Goal: Information Seeking & Learning: Check status

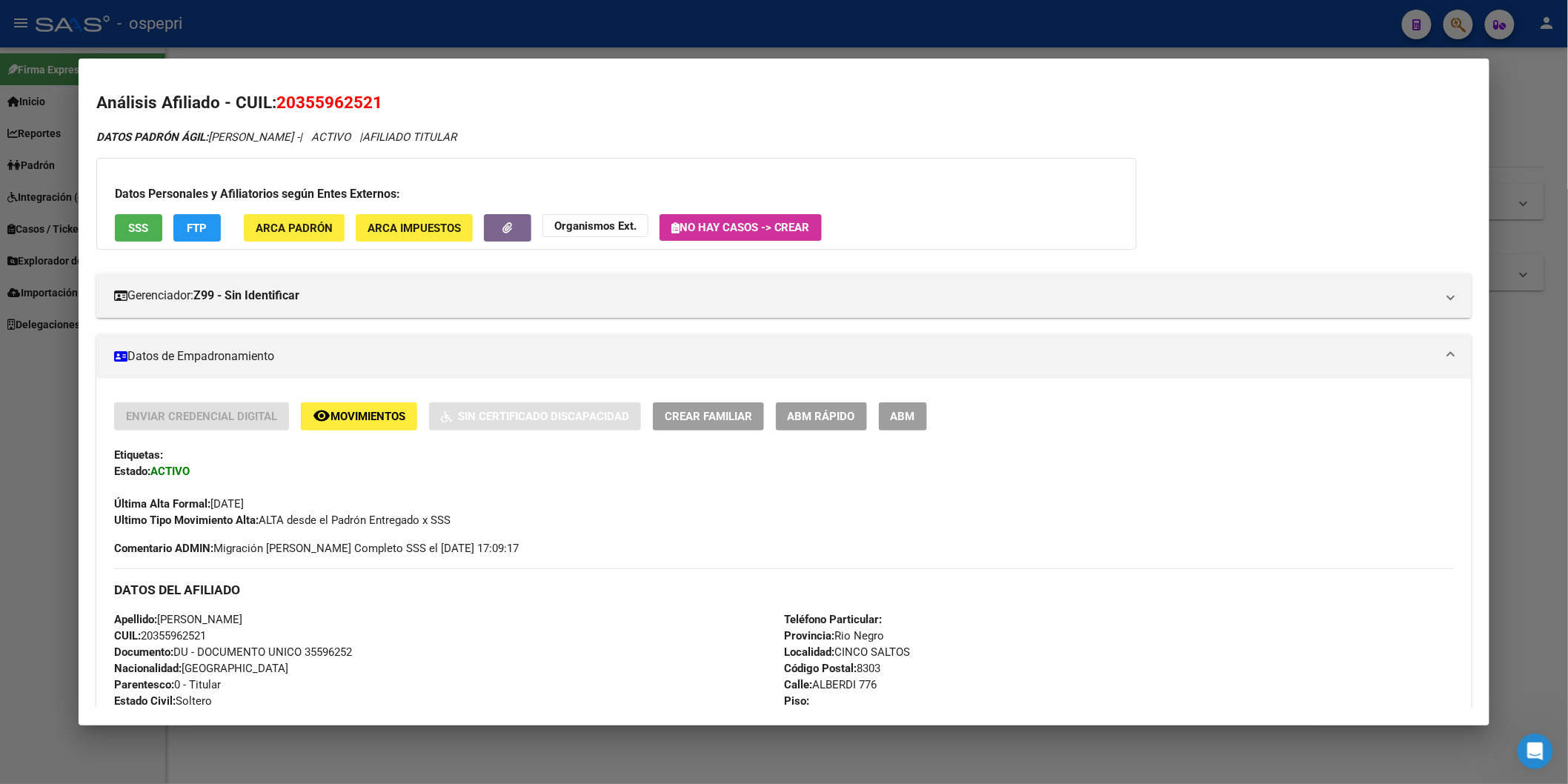
scroll to position [1188, 0]
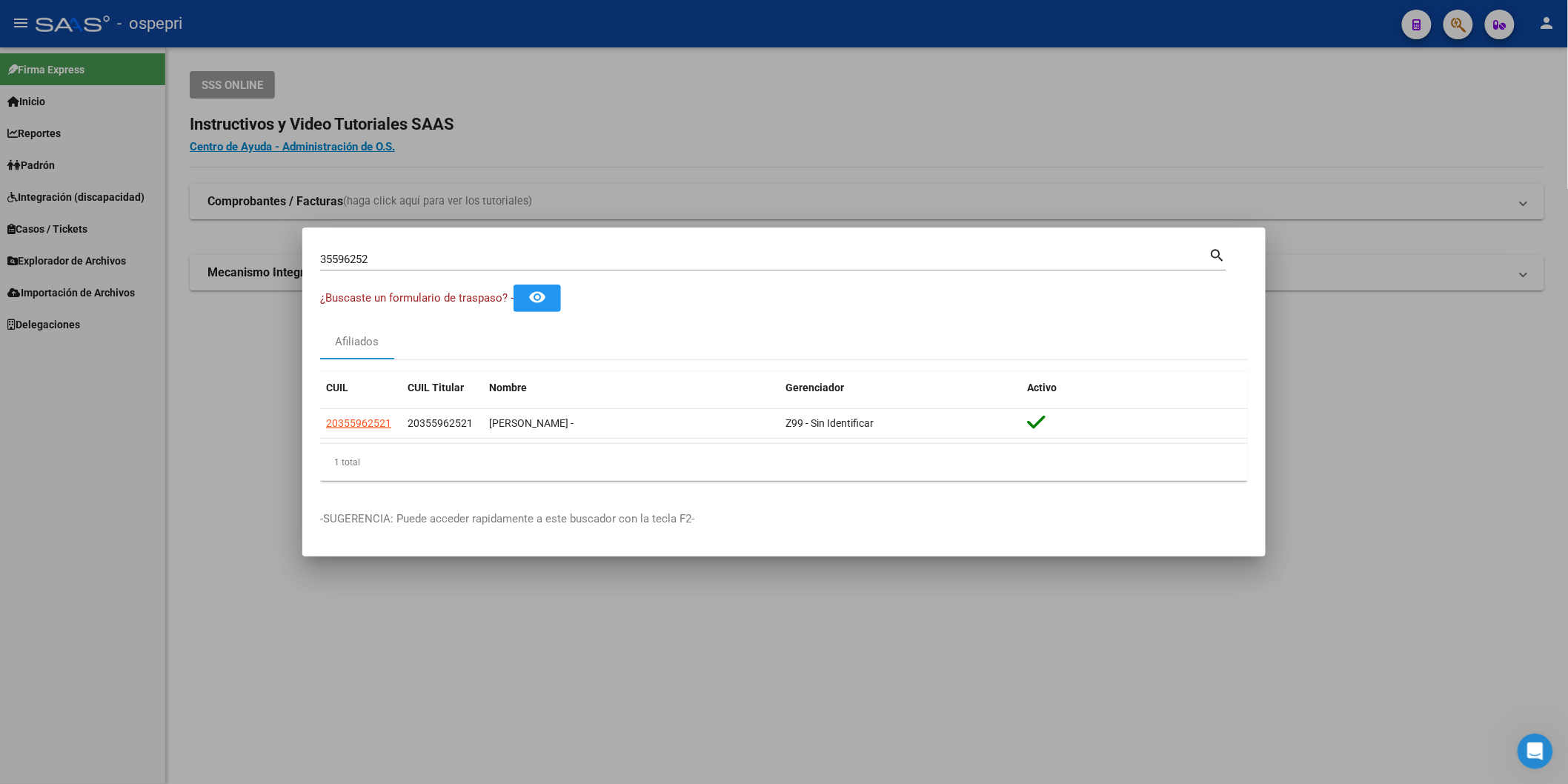
click at [609, 258] on input "35596252" at bounding box center [765, 258] width 889 height 13
paste input "43434893"
type input "43434893"
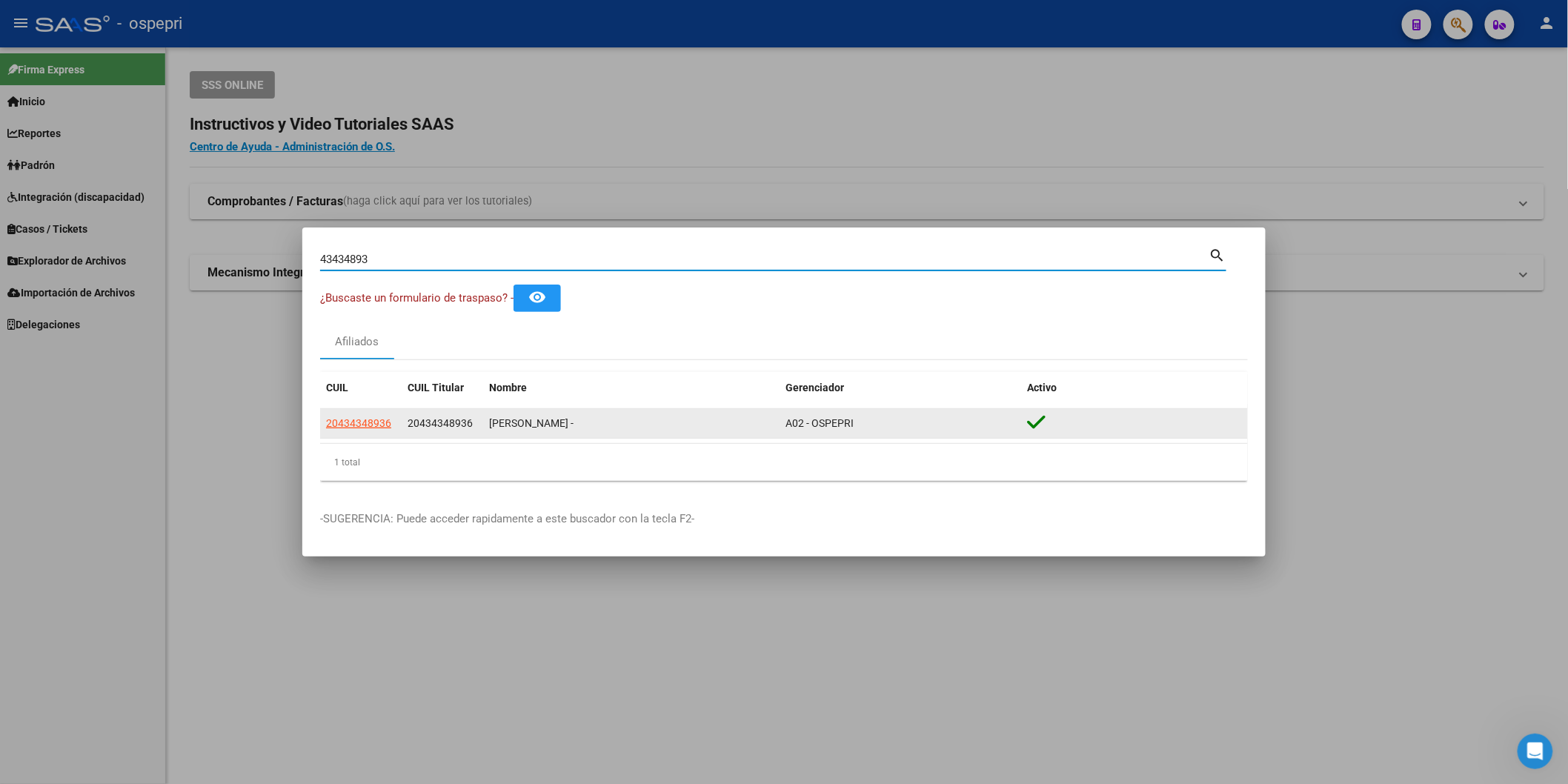
click at [376, 423] on span "20434348936" at bounding box center [358, 424] width 65 height 12
type textarea "20434348936"
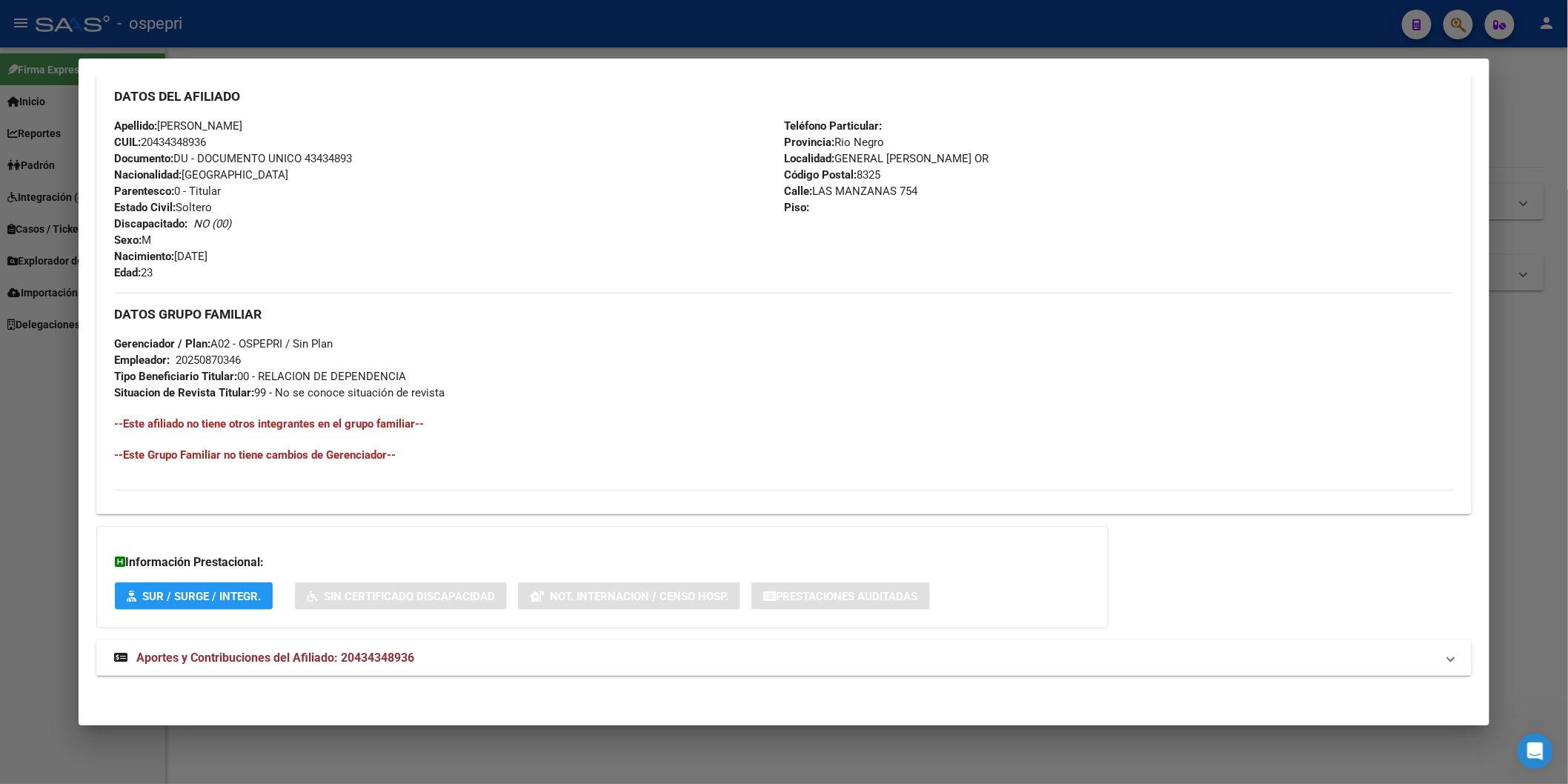
scroll to position [495, 0]
click at [372, 631] on div "DATOS [PERSON_NAME] ÁGIL: [PERSON_NAME] - | ACTIVO | AFILIADO TITULAR Datos Per…" at bounding box center [784, 162] width 1376 height 1057
click at [372, 649] on span "Aportes y Contribuciones del Afiliado: 20434348936" at bounding box center [275, 656] width 278 height 14
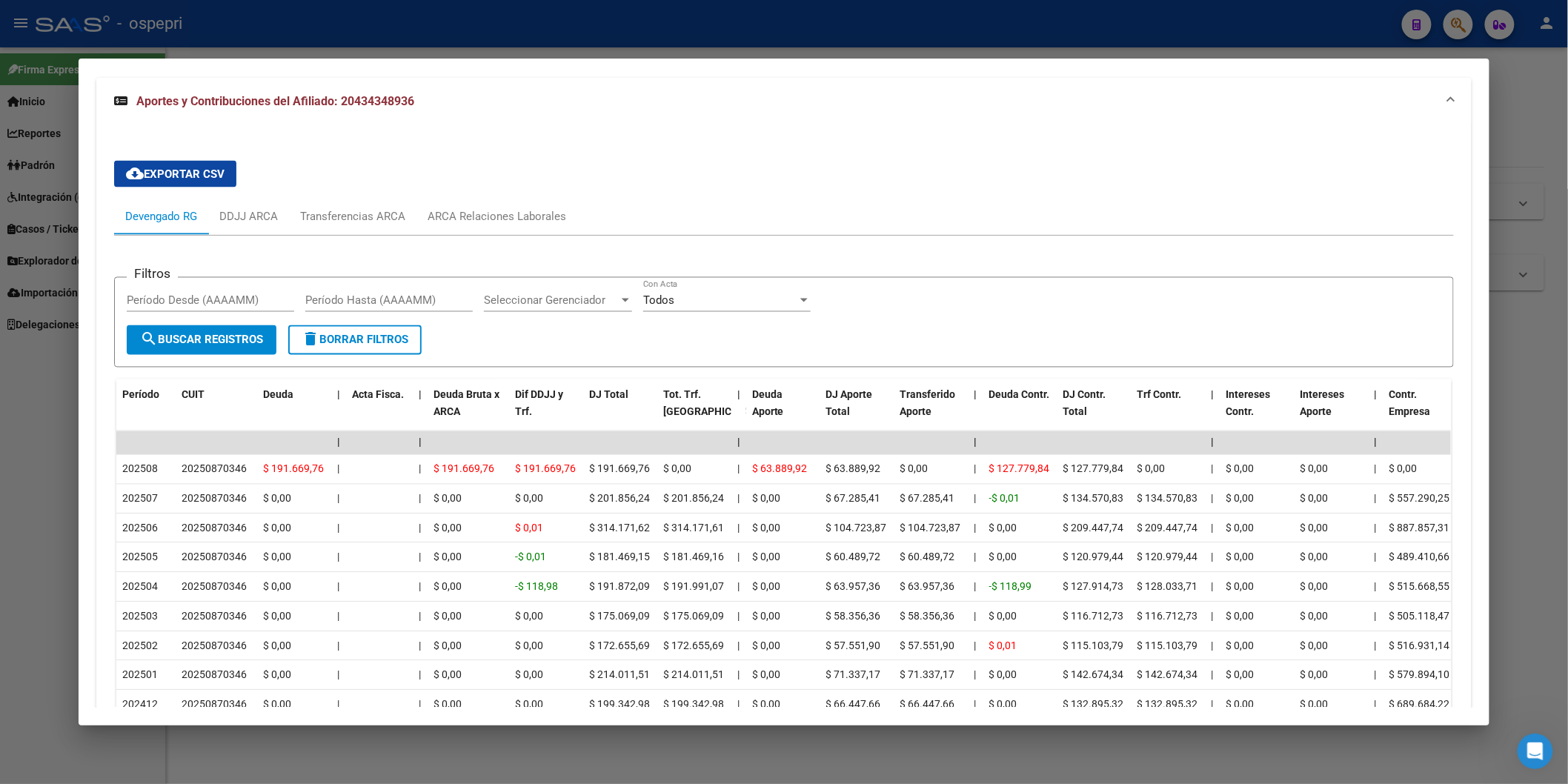
scroll to position [1196, 0]
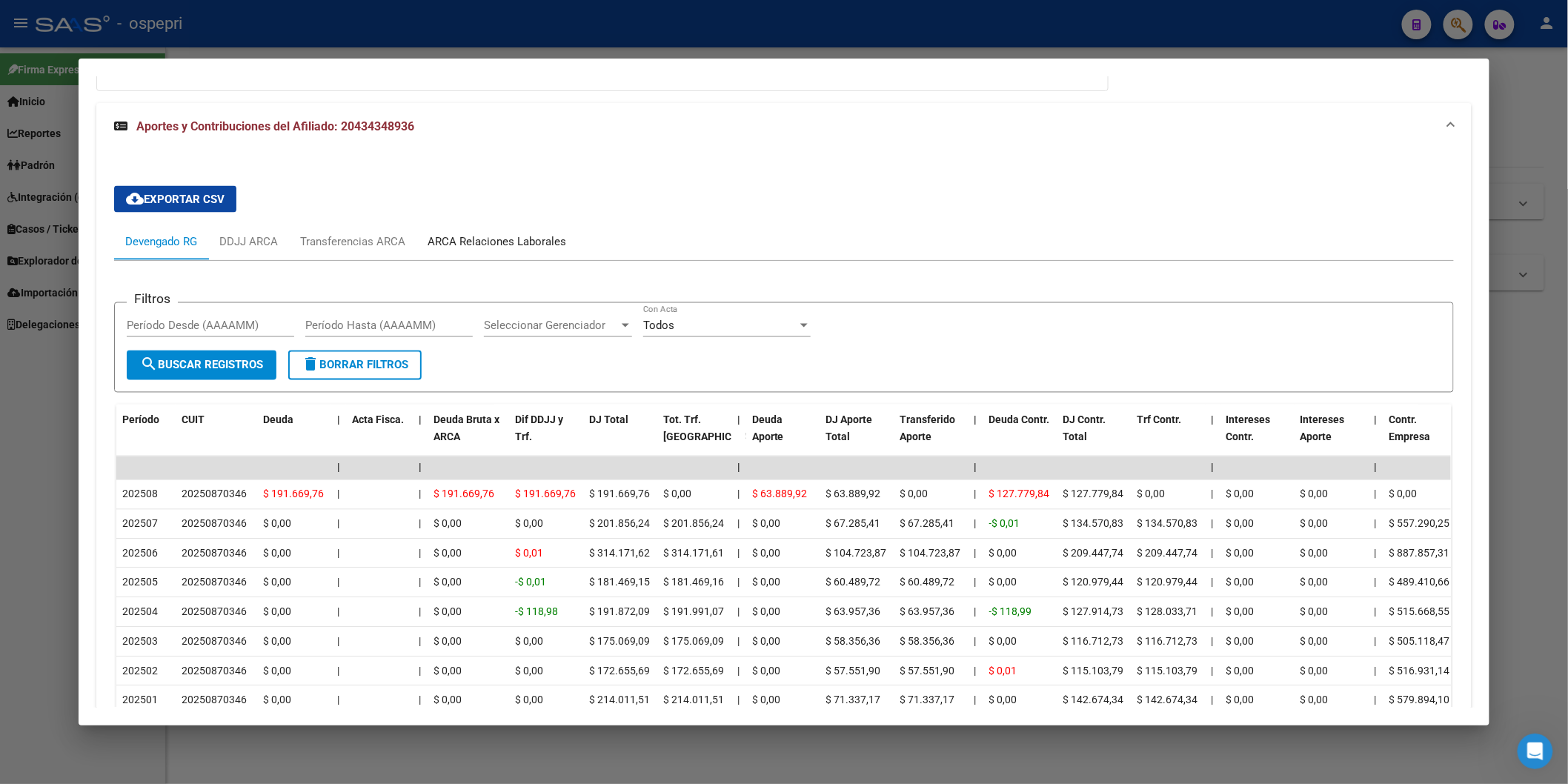
click at [513, 238] on div "ARCA Relaciones Laborales" at bounding box center [496, 242] width 138 height 17
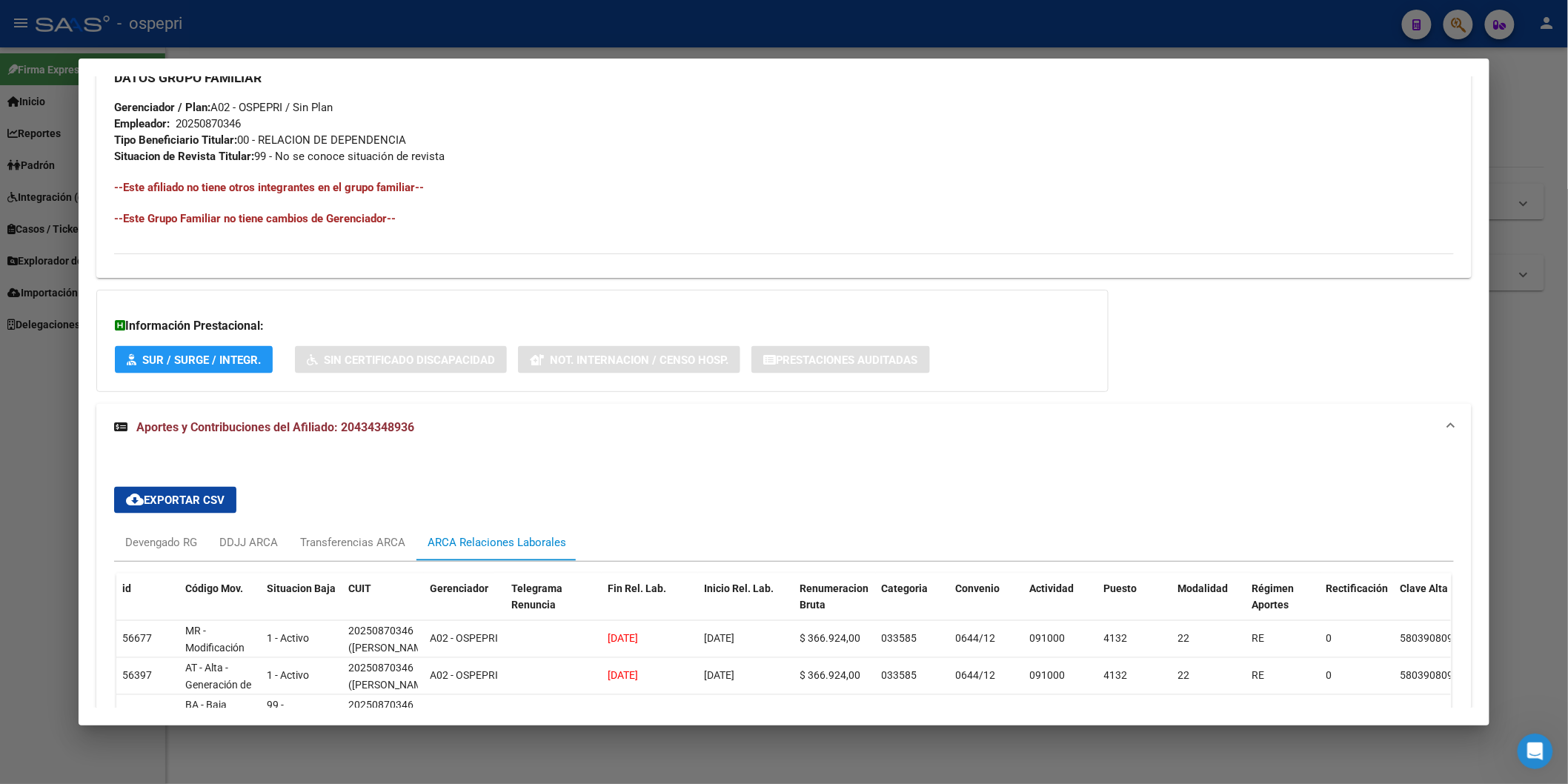
scroll to position [915, 0]
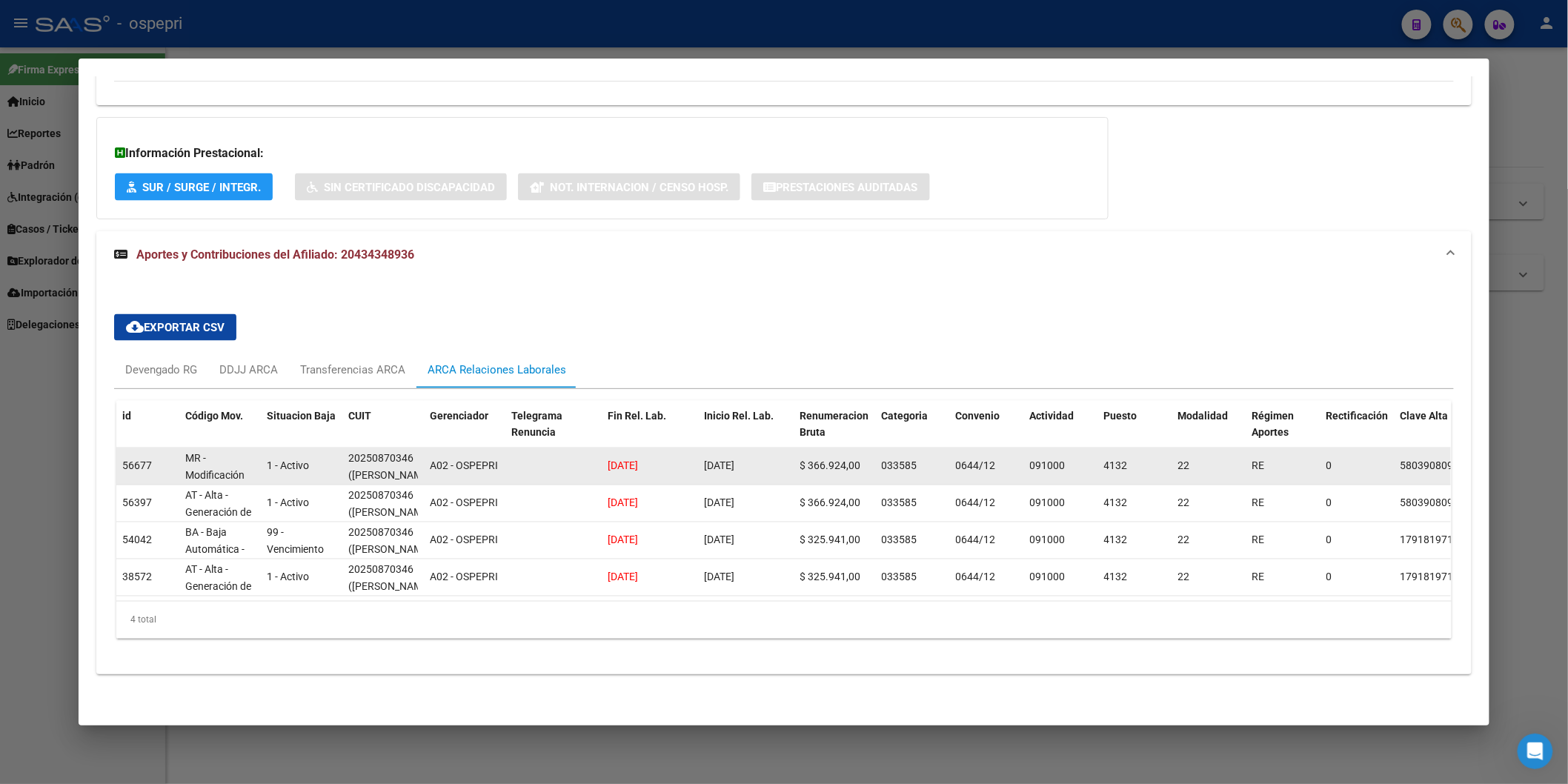
drag, startPoint x: 651, startPoint y: 457, endPoint x: 620, endPoint y: 452, distance: 31.4
click at [625, 460] on span "[DATE]" at bounding box center [622, 466] width 30 height 12
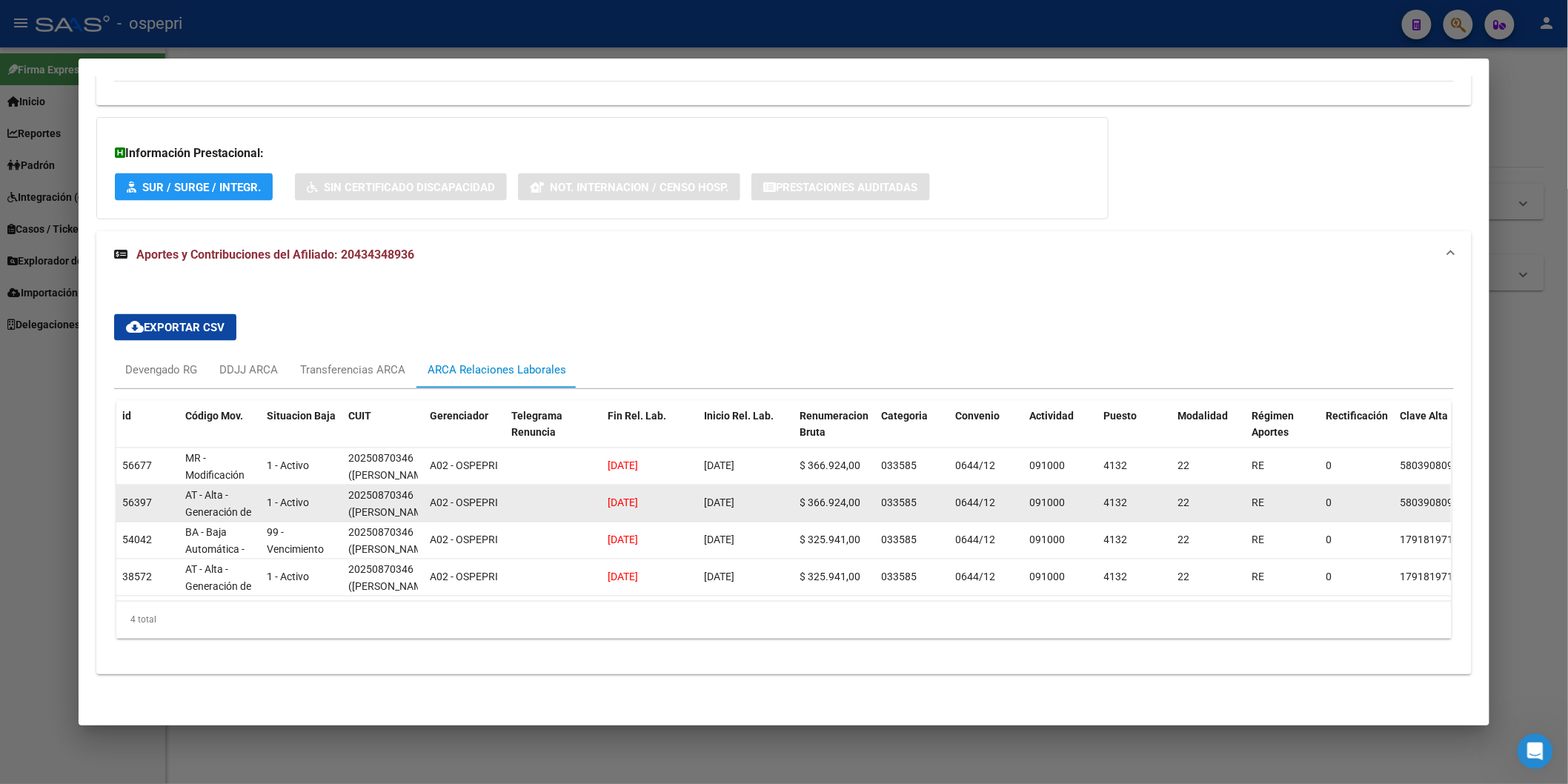
click at [627, 500] on datatable-body-cell "[DATE]" at bounding box center [650, 504] width 97 height 37
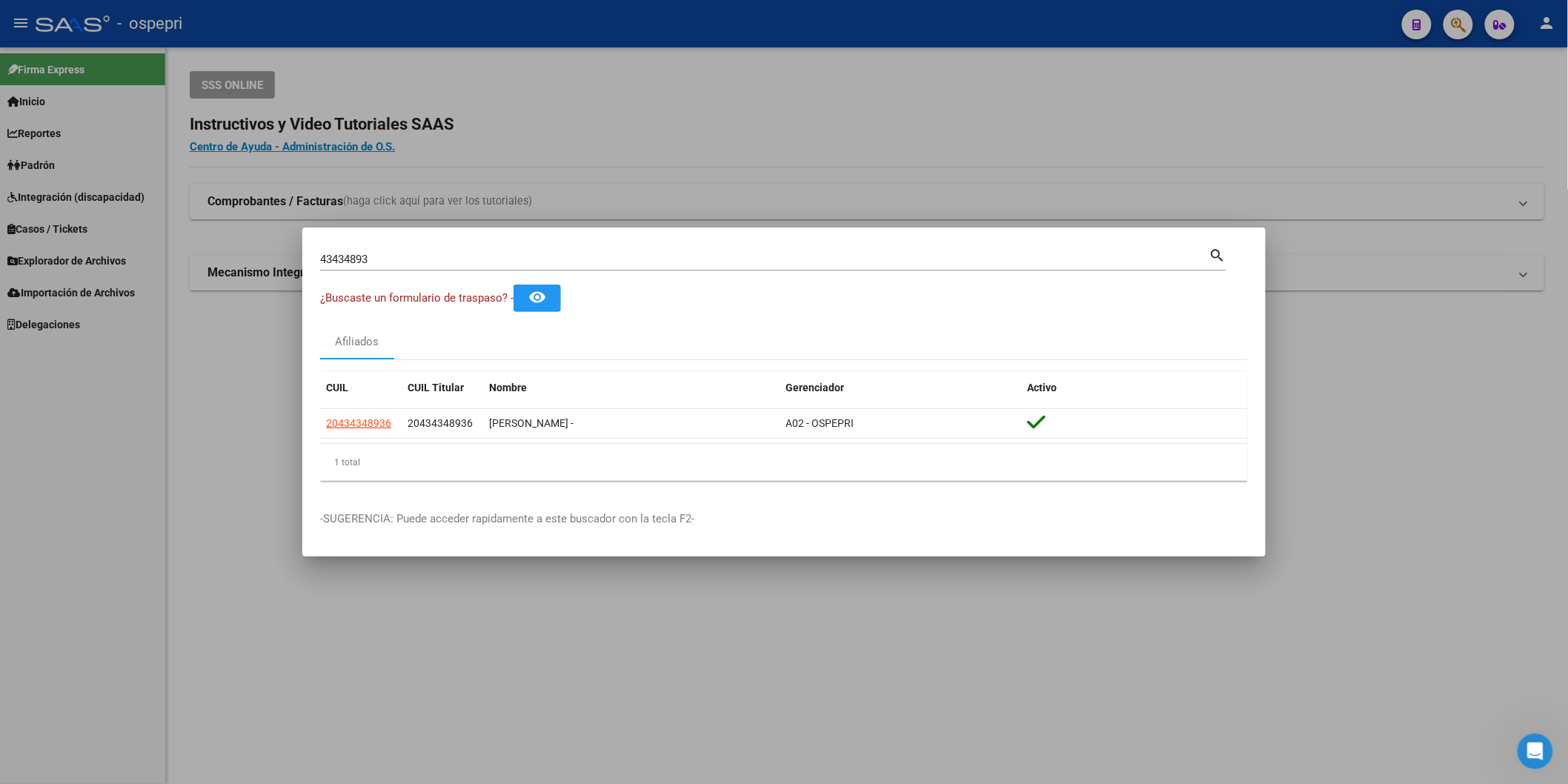
click at [533, 248] on div "43434893 Buscar (apellido, dni, [PERSON_NAME], [PERSON_NAME], cuit, obra social)" at bounding box center [765, 259] width 889 height 23
click at [527, 258] on input "43434893" at bounding box center [765, 258] width 889 height 13
type input "26999272"
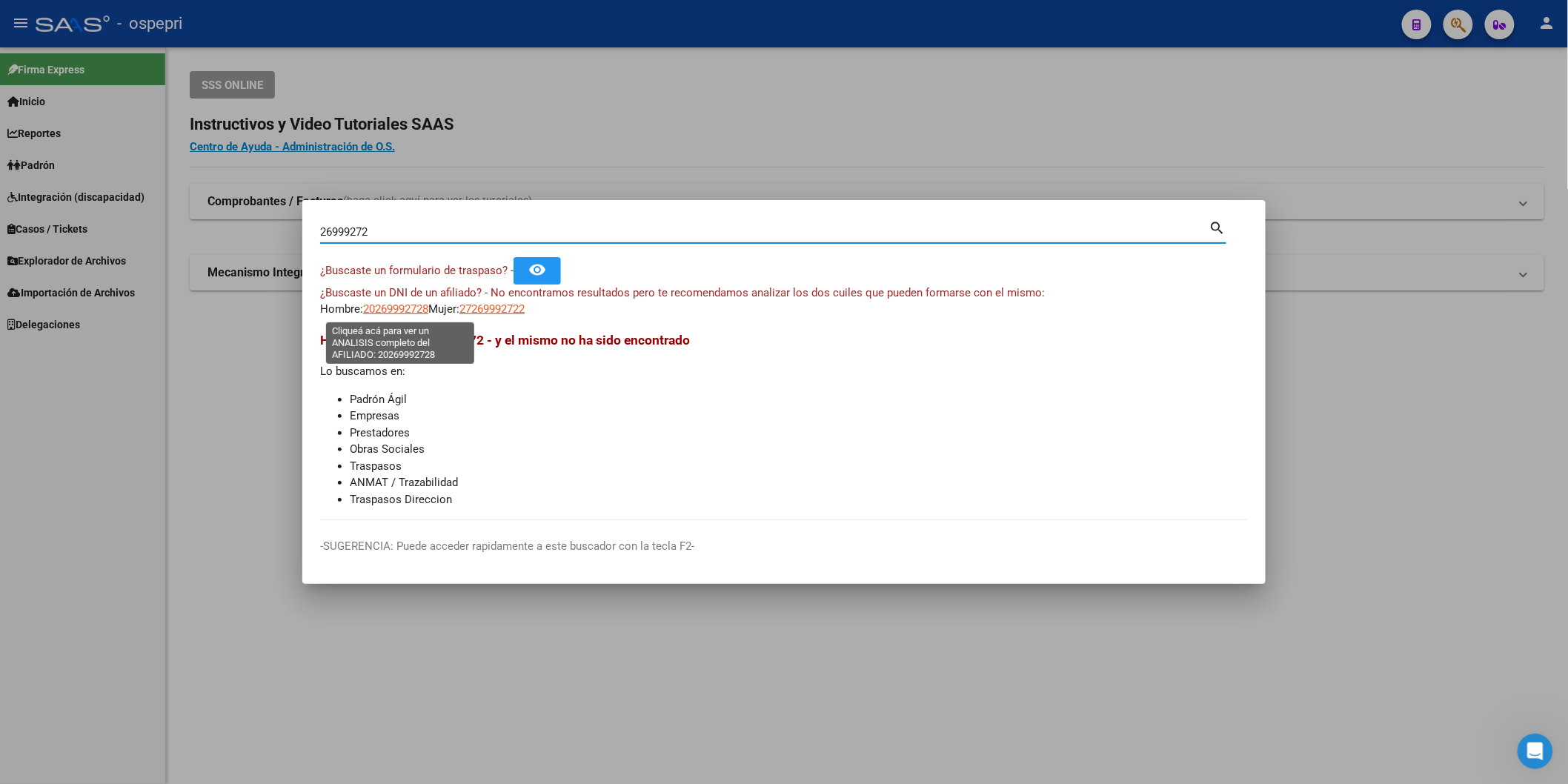
click at [378, 305] on span "20269992728" at bounding box center [395, 309] width 65 height 13
click at [587, 231] on input "26999272" at bounding box center [765, 231] width 889 height 13
click at [502, 317] on app-link-go-to "27269992722" at bounding box center [492, 310] width 65 height 17
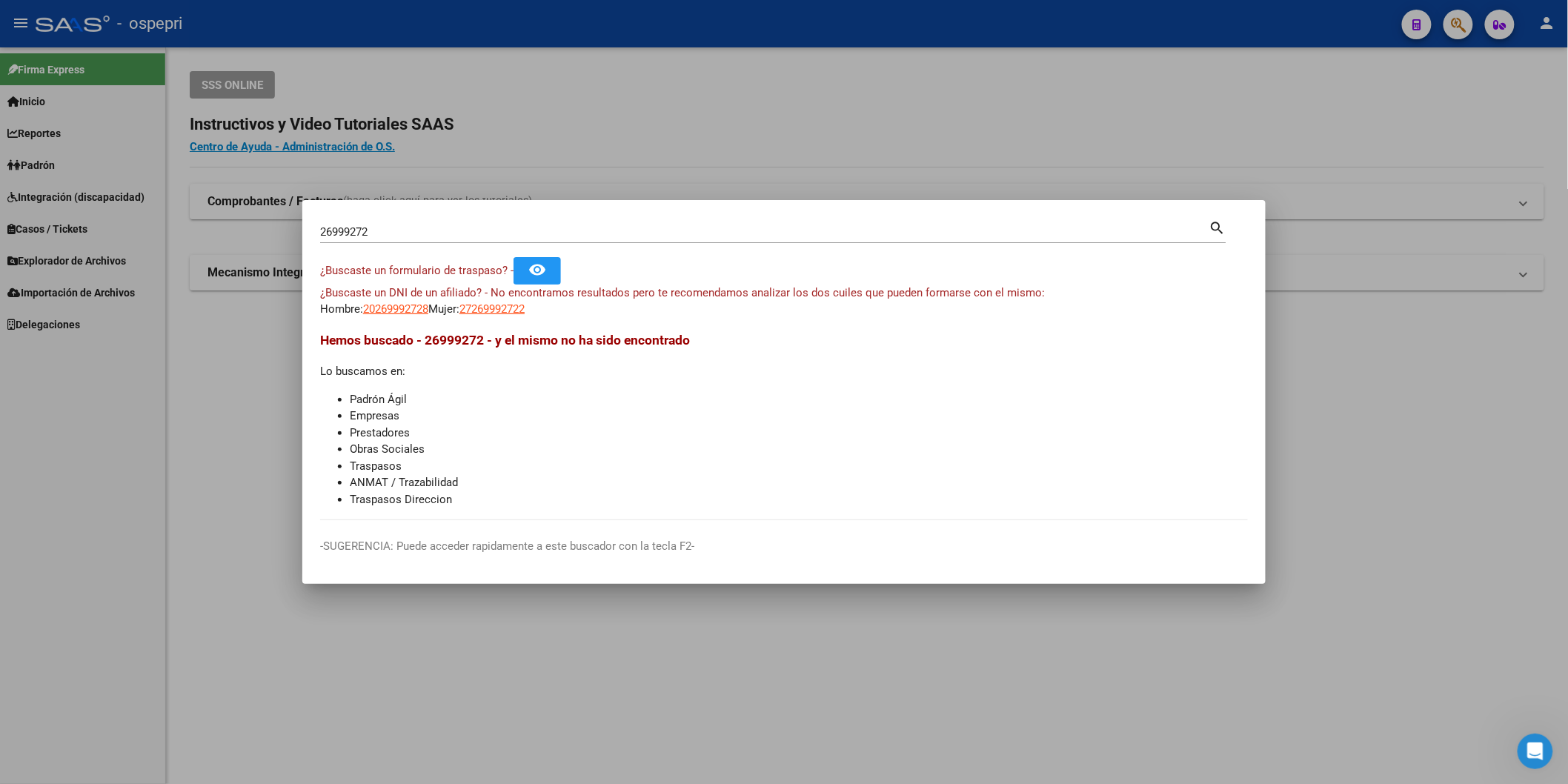
click at [502, 307] on span "27269992722" at bounding box center [492, 309] width 65 height 13
type textarea "27269992722"
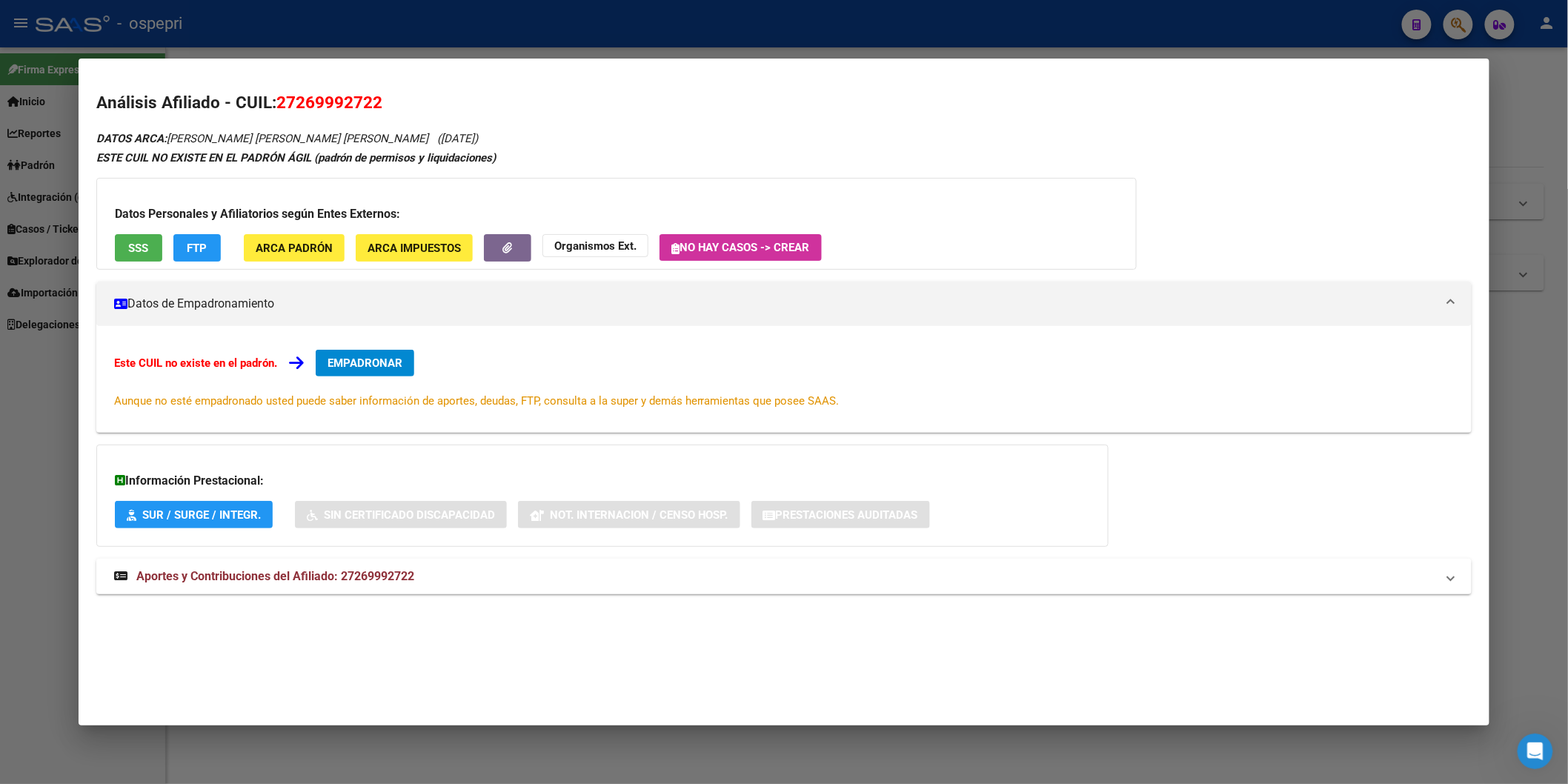
click at [358, 553] on div "DATOS ARCA: [PERSON_NAME] [PERSON_NAME] [PERSON_NAME] ([DATE]) ESTE CUIL NO EXI…" at bounding box center [784, 370] width 1376 height 482
click at [353, 573] on span "Aportes y Contribuciones del Afiliado: 27269992722" at bounding box center [275, 576] width 278 height 14
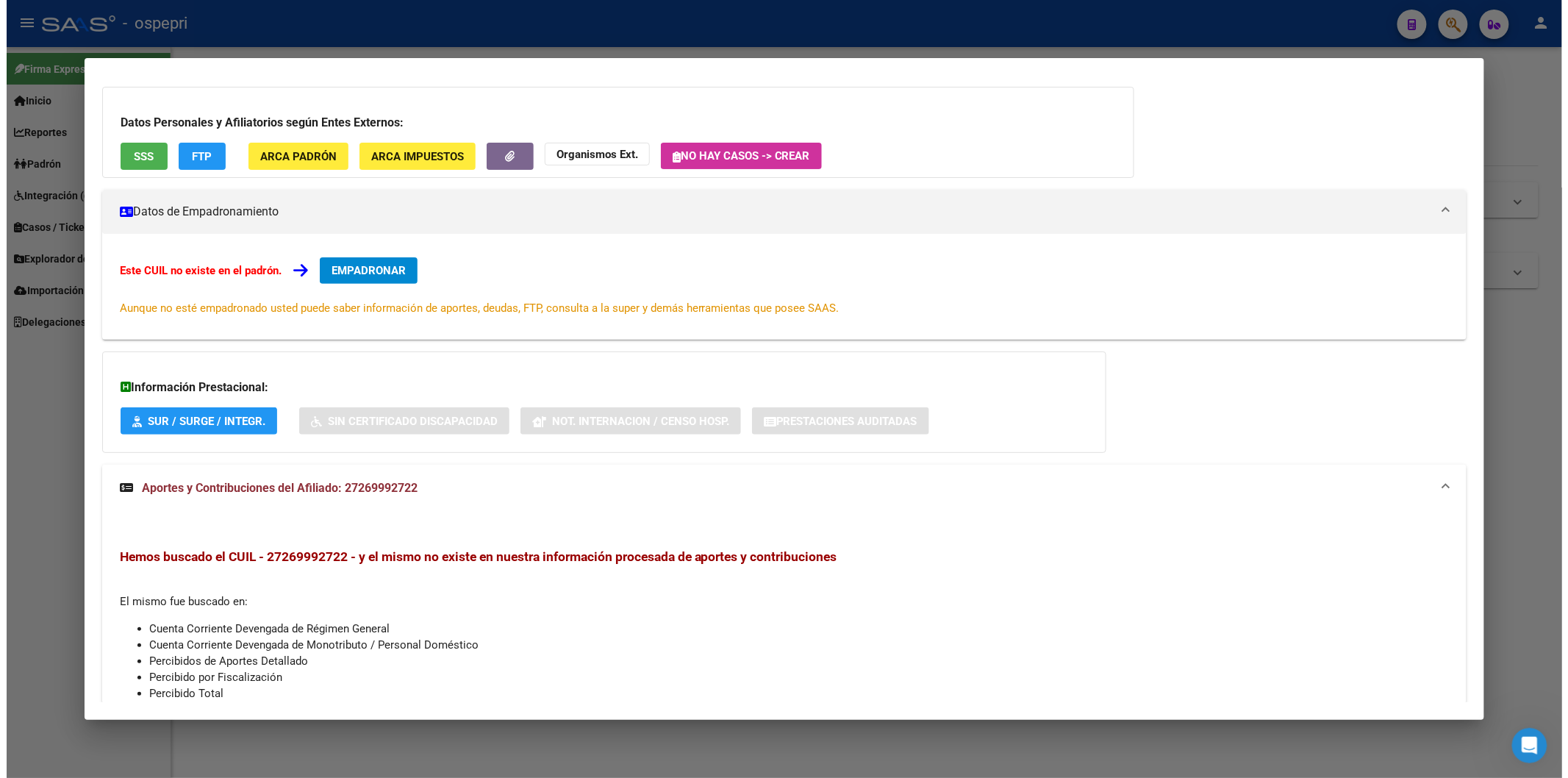
scroll to position [0, 0]
